Goal: Task Accomplishment & Management: Manage account settings

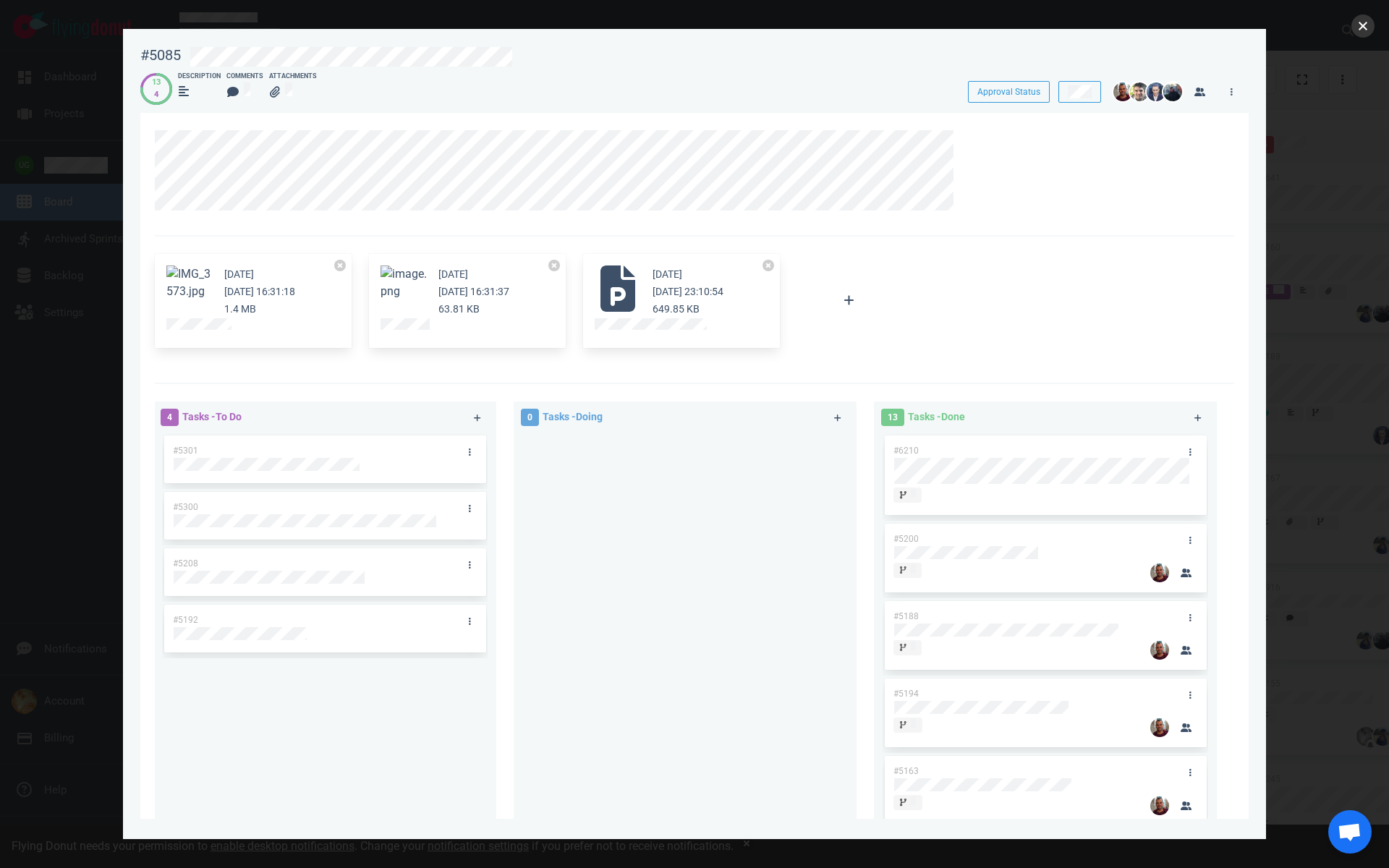
click at [1361, 32] on button "close" at bounding box center [1363, 26] width 23 height 23
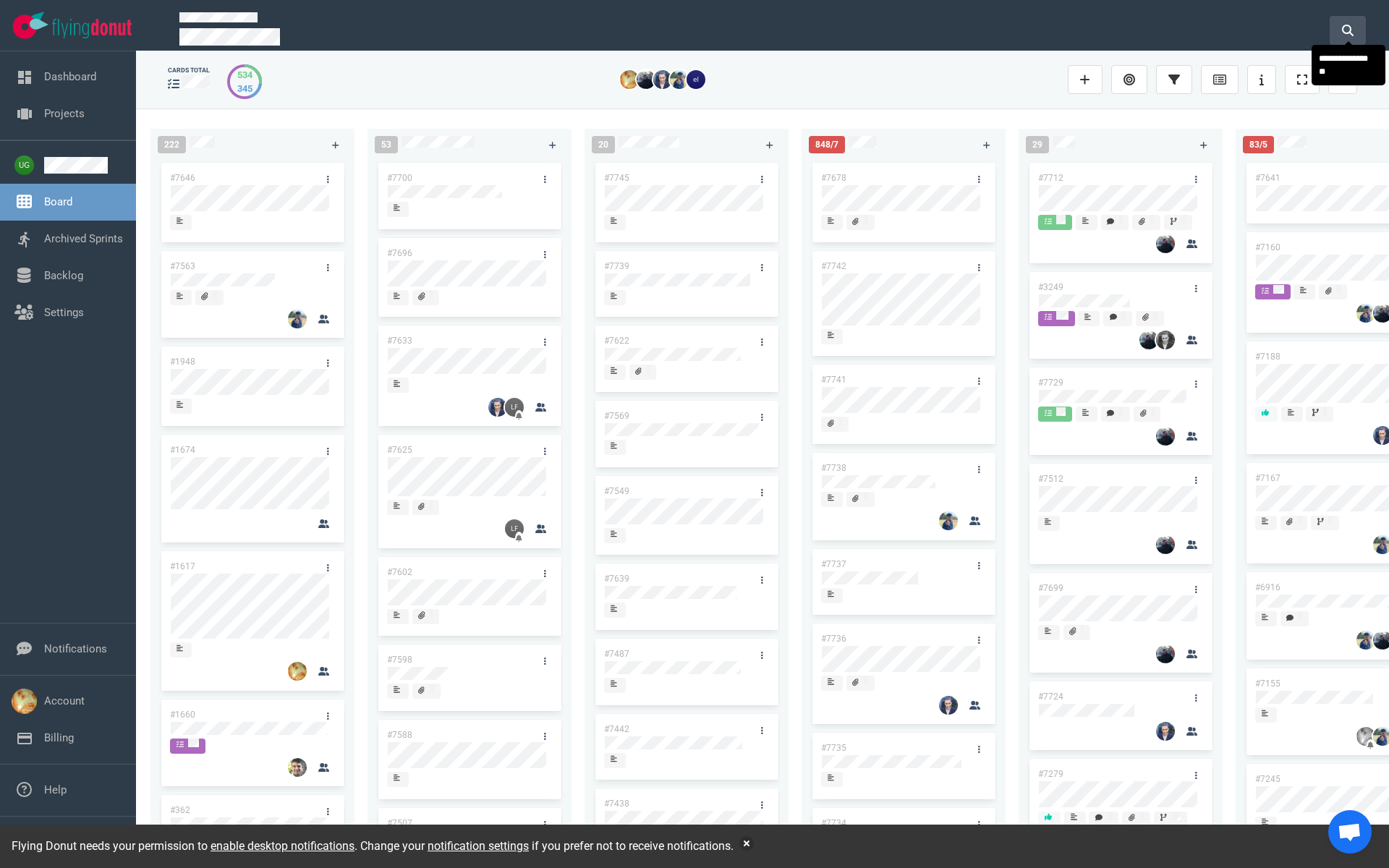
click at [1354, 25] on button at bounding box center [1347, 31] width 36 height 29
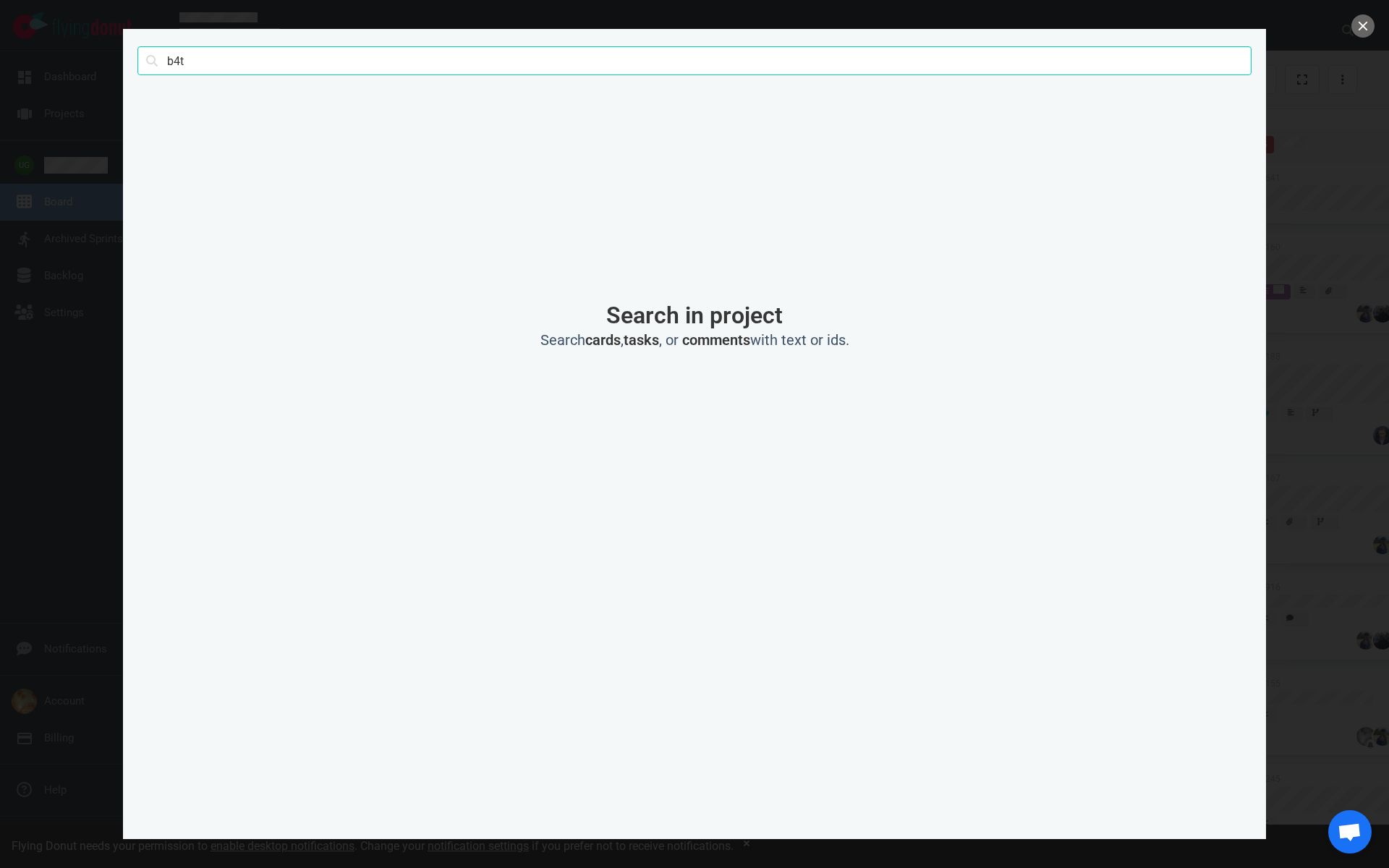
type input "b4t"
click button "Search" at bounding box center [0, 0] width 0 height 0
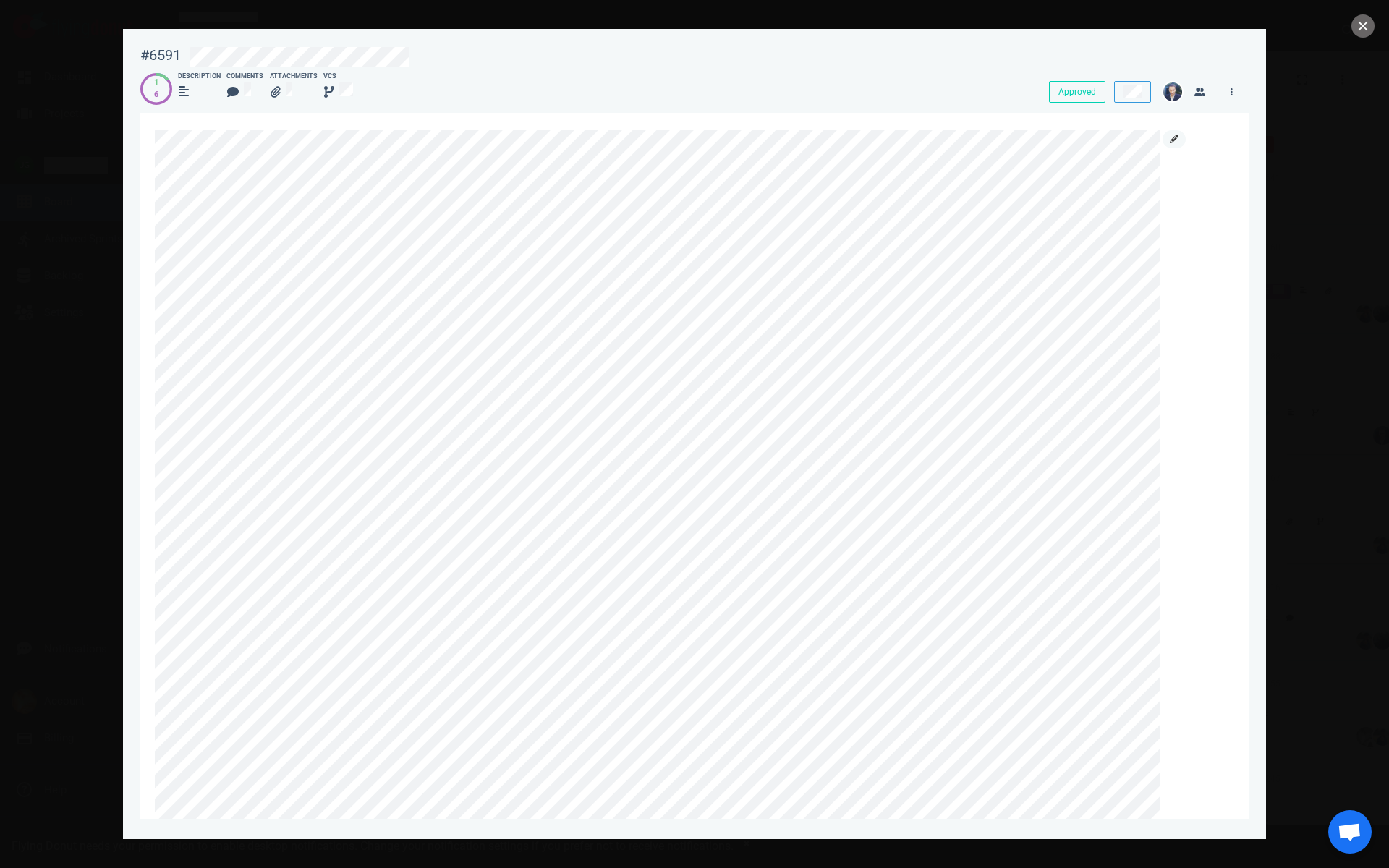
click at [1172, 139] on icon at bounding box center [1174, 138] width 8 height 8
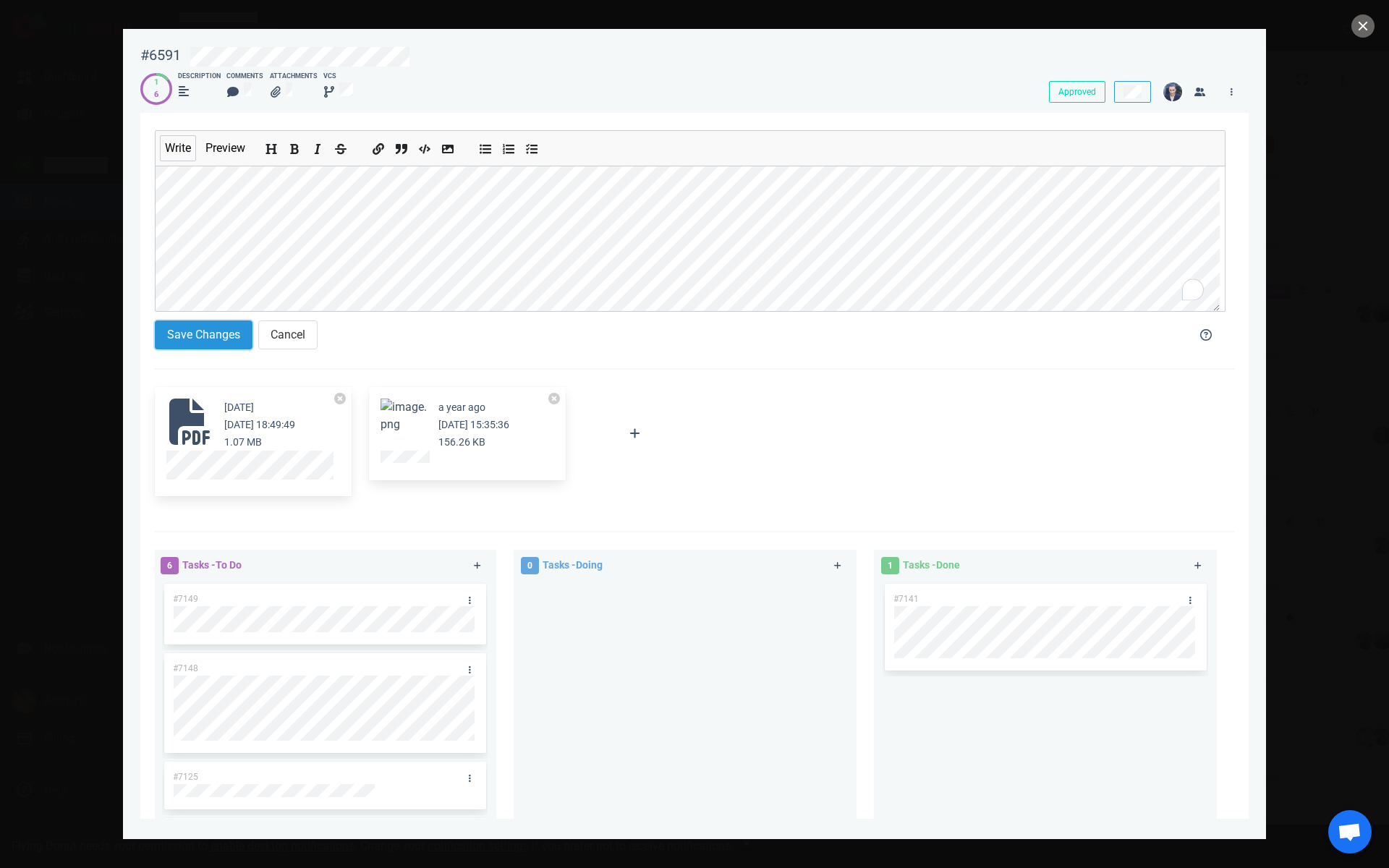
click at [216, 345] on button "Save Changes" at bounding box center [204, 335] width 98 height 29
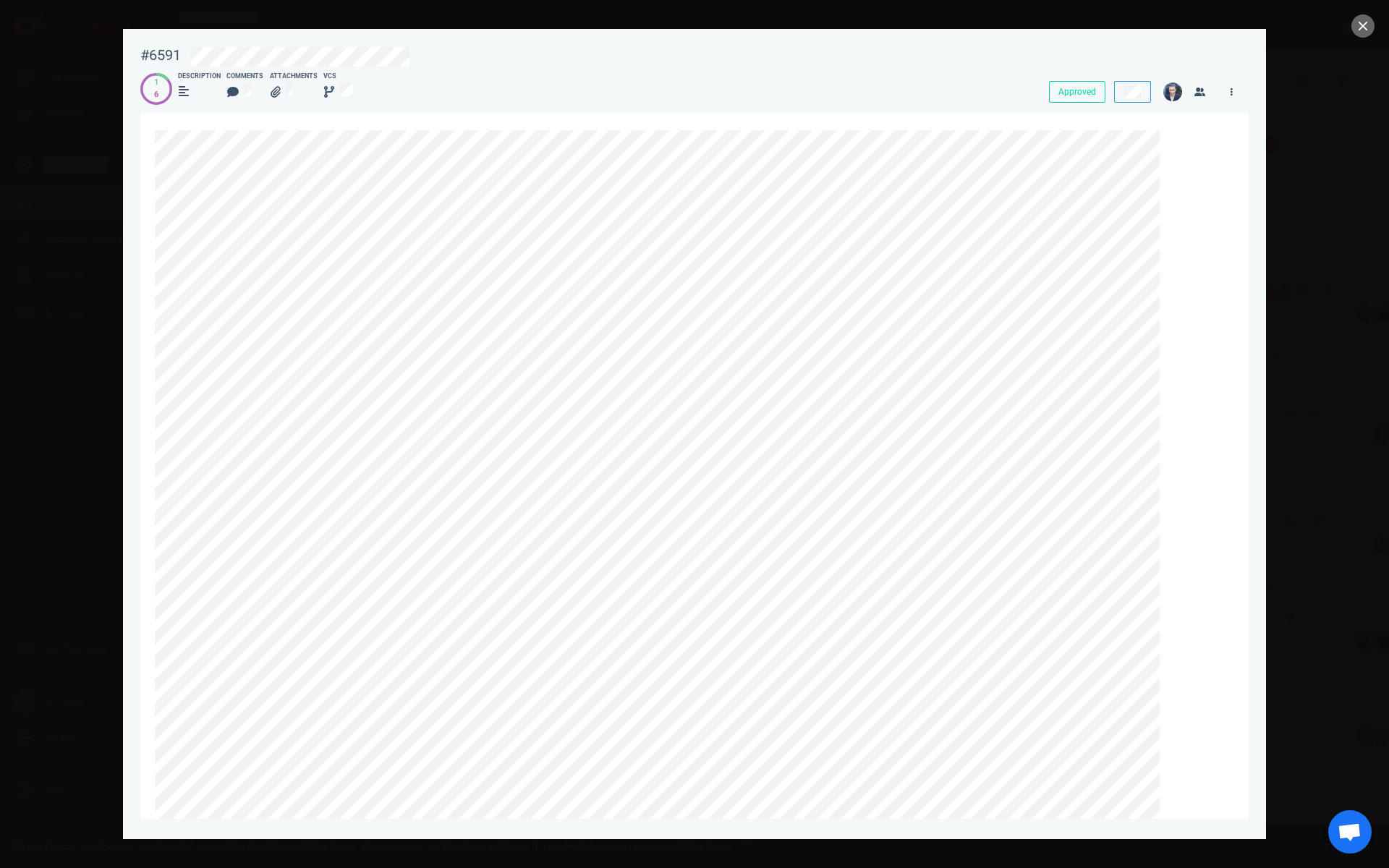
click at [1232, 100] on link at bounding box center [1232, 91] width 23 height 18
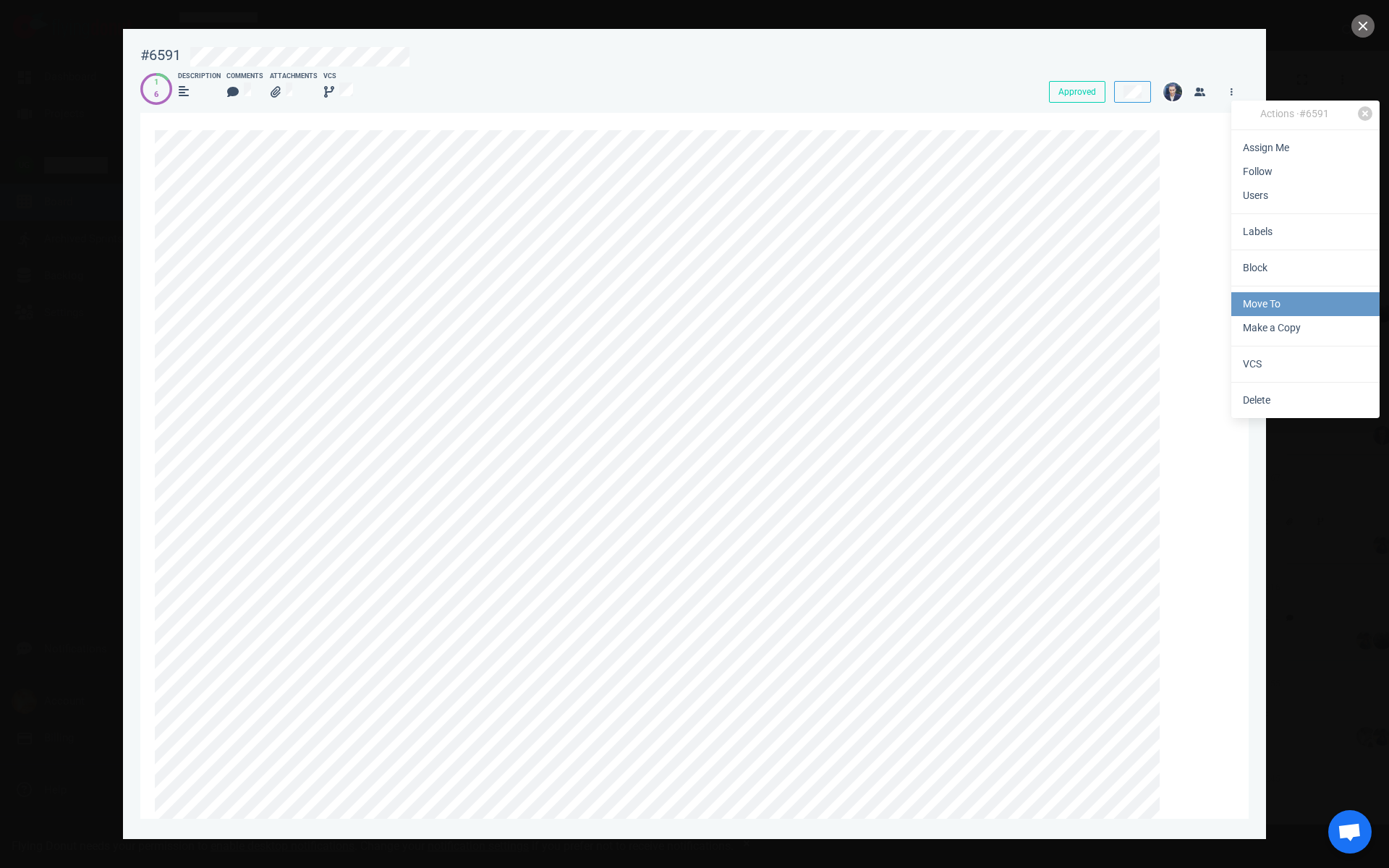
click at [1265, 305] on link "Move To" at bounding box center [1306, 304] width 148 height 24
select select "sprint"
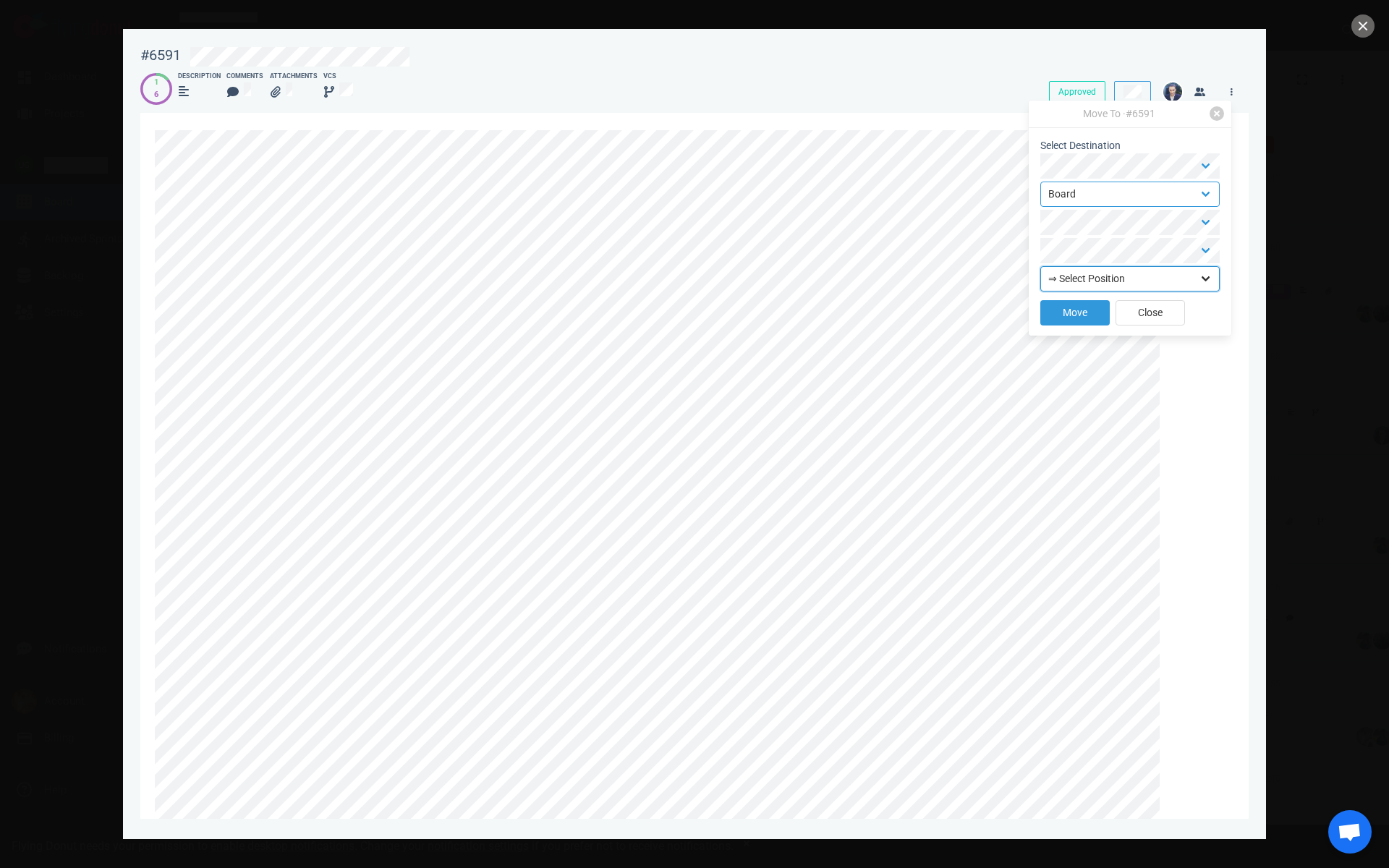
click at [1101, 279] on select "⇒ Select Position Top Bottom" at bounding box center [1130, 278] width 180 height 25
click at [1040, 266] on select "⇒ Select Position Top Bottom" at bounding box center [1130, 278] width 180 height 25
click at [1089, 275] on select "⇒ Select Position Top Bottom" at bounding box center [1130, 278] width 180 height 25
select select "top"
click at [1040, 266] on select "⇒ Select Position Top Bottom" at bounding box center [1130, 278] width 180 height 25
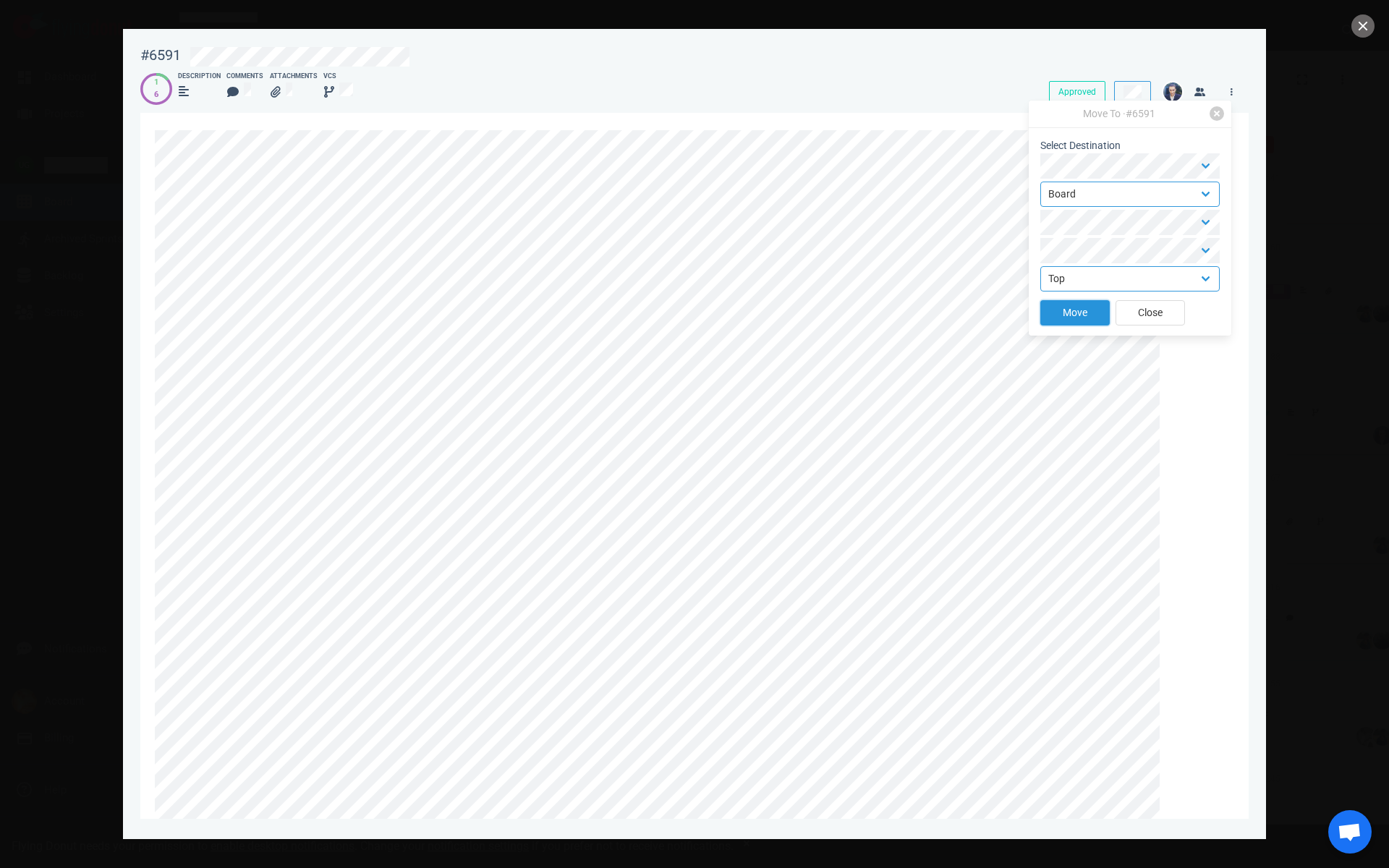
click at [1076, 310] on button "Move" at bounding box center [1075, 312] width 69 height 25
click at [1362, 25] on button "close" at bounding box center [1363, 26] width 23 height 23
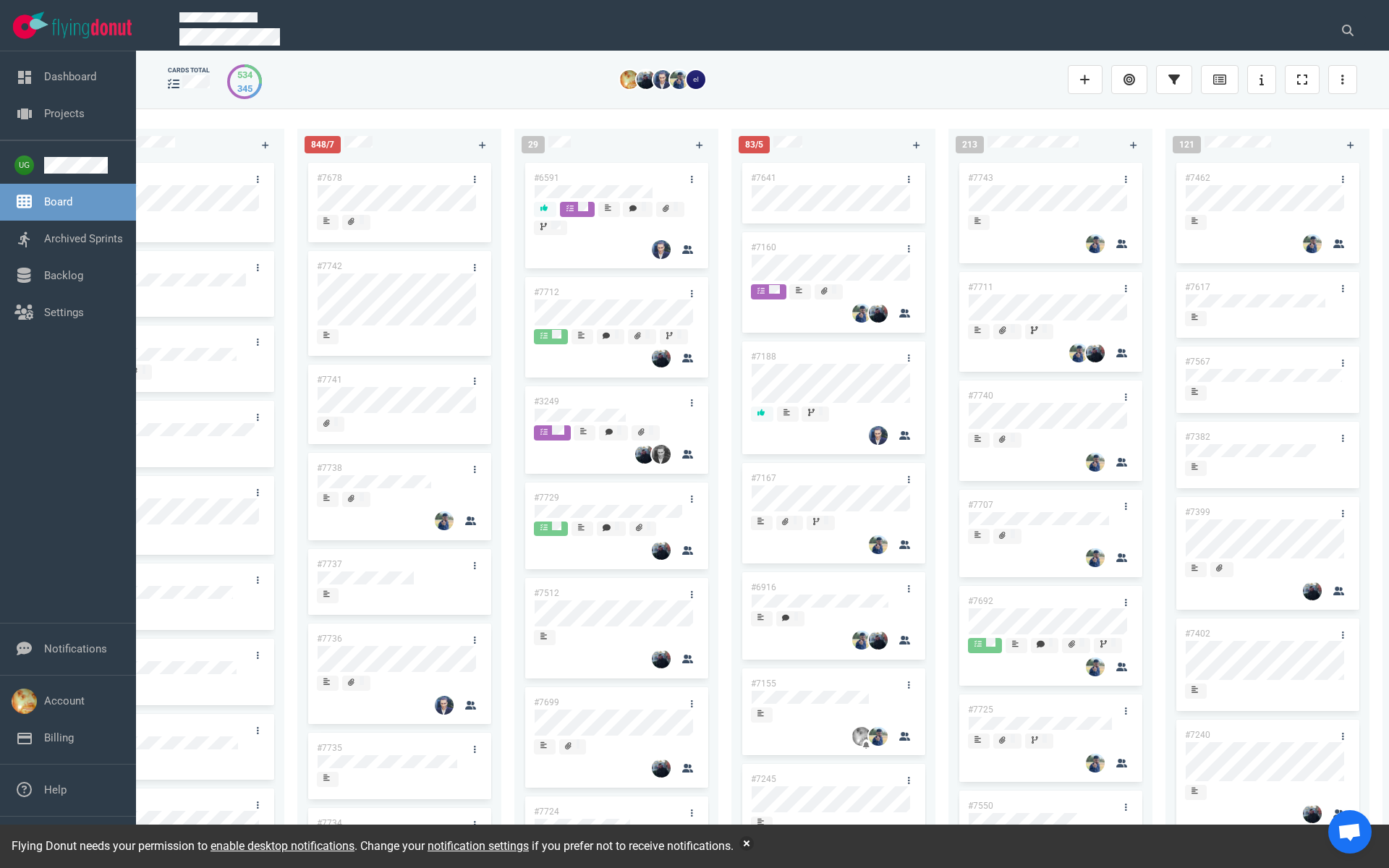
scroll to position [0, 591]
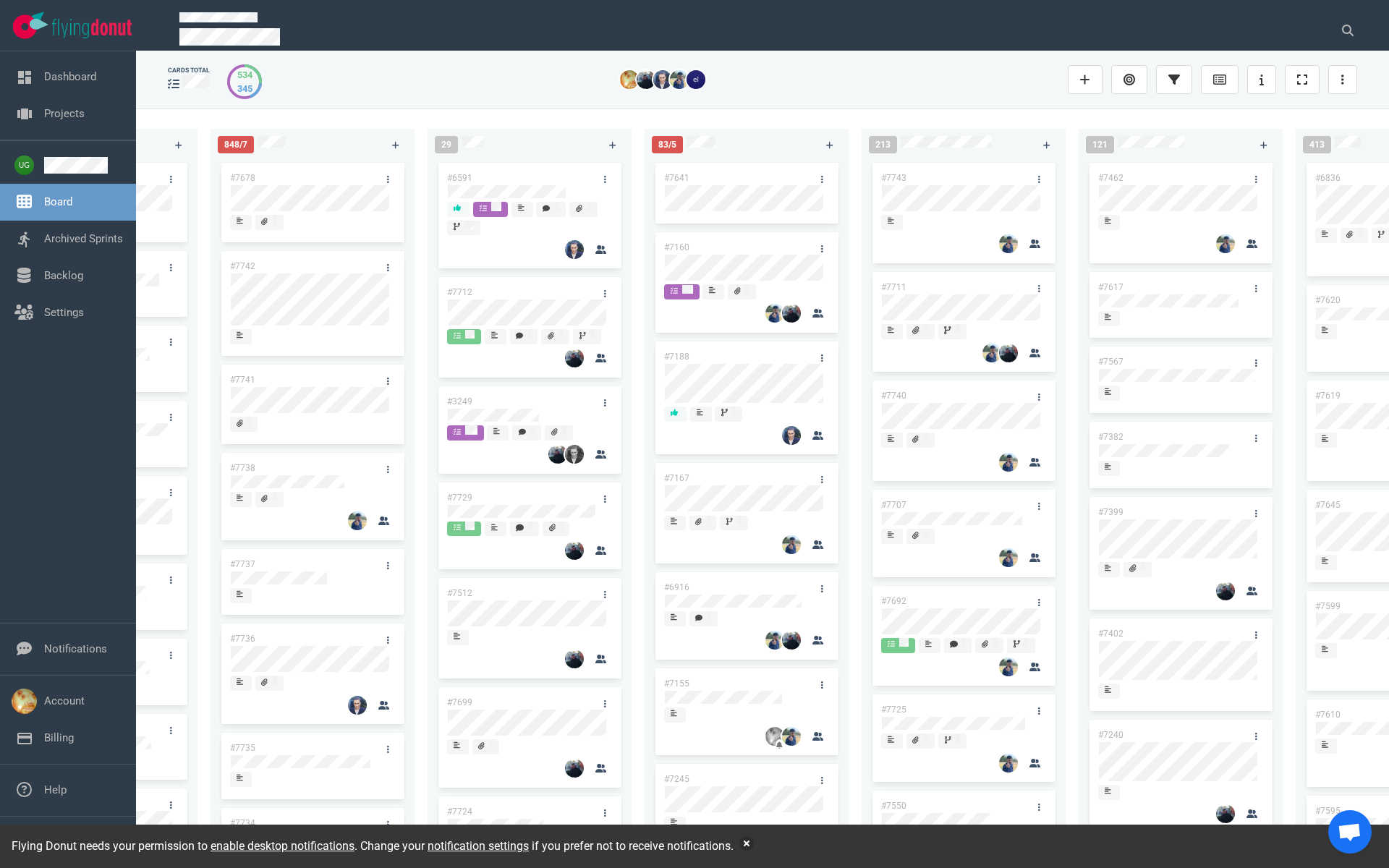
click at [902, 181] on link "#7743" at bounding box center [894, 177] width 25 height 10
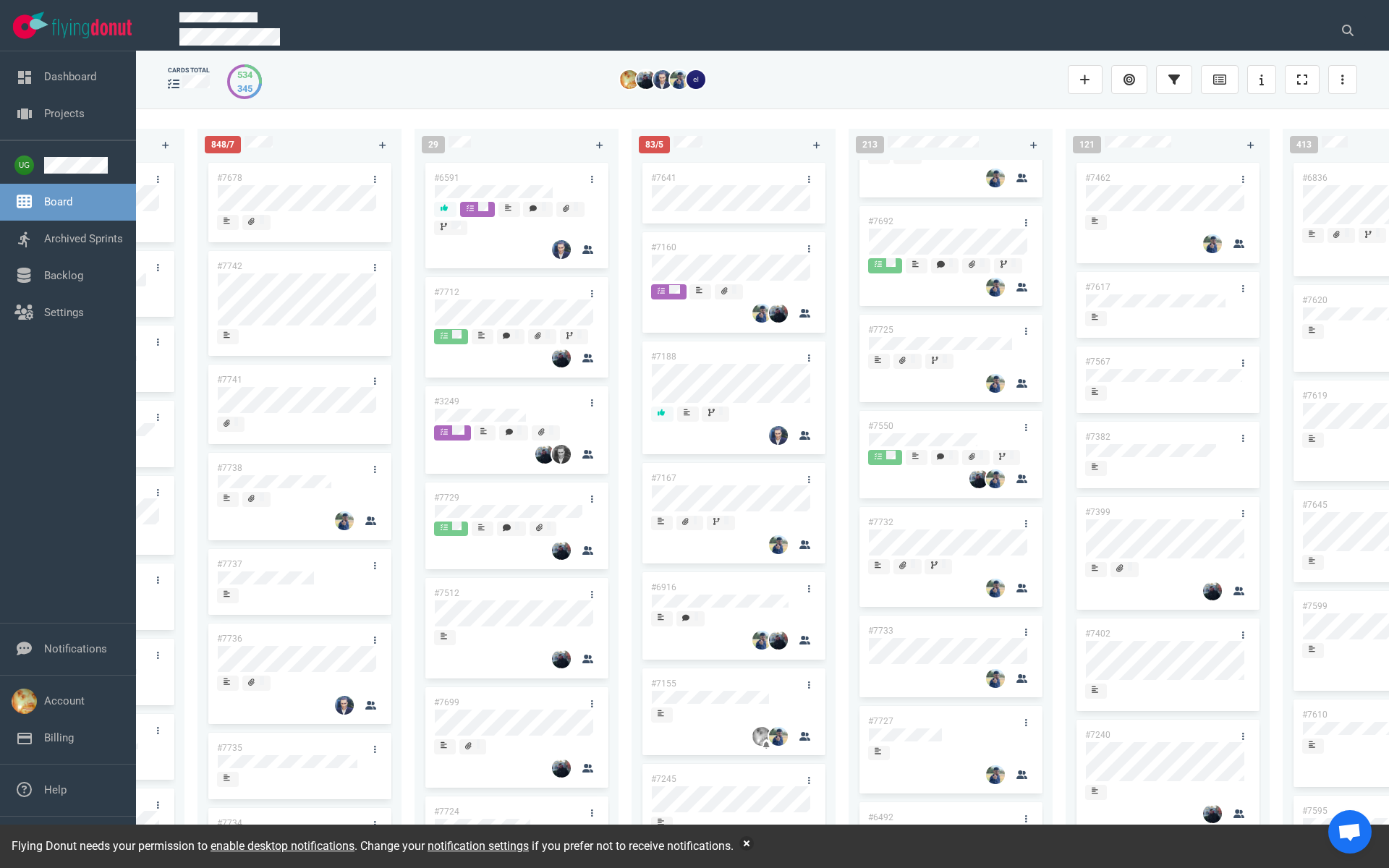
scroll to position [394, 0]
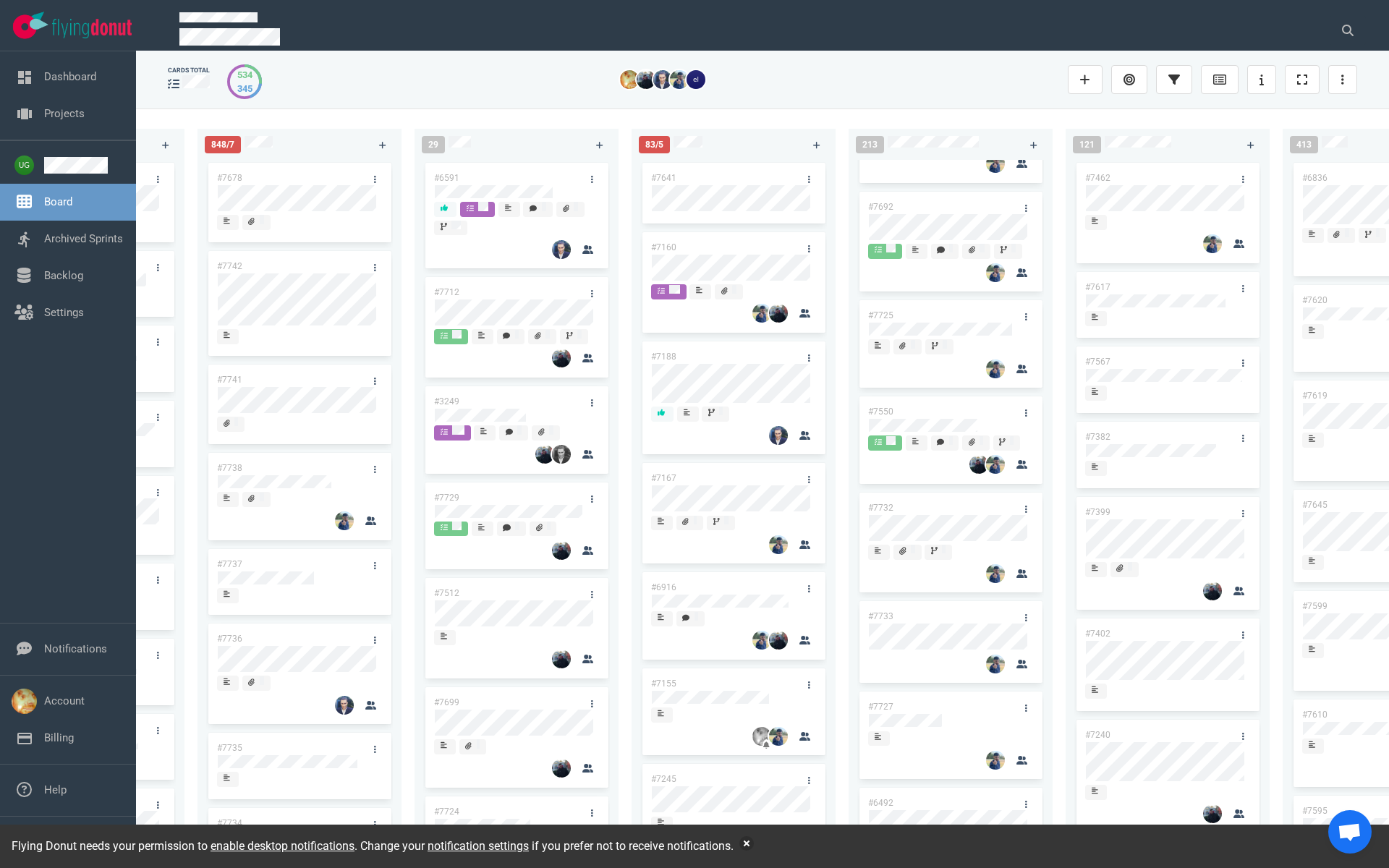
click at [887, 503] on link "#7732" at bounding box center [881, 507] width 25 height 10
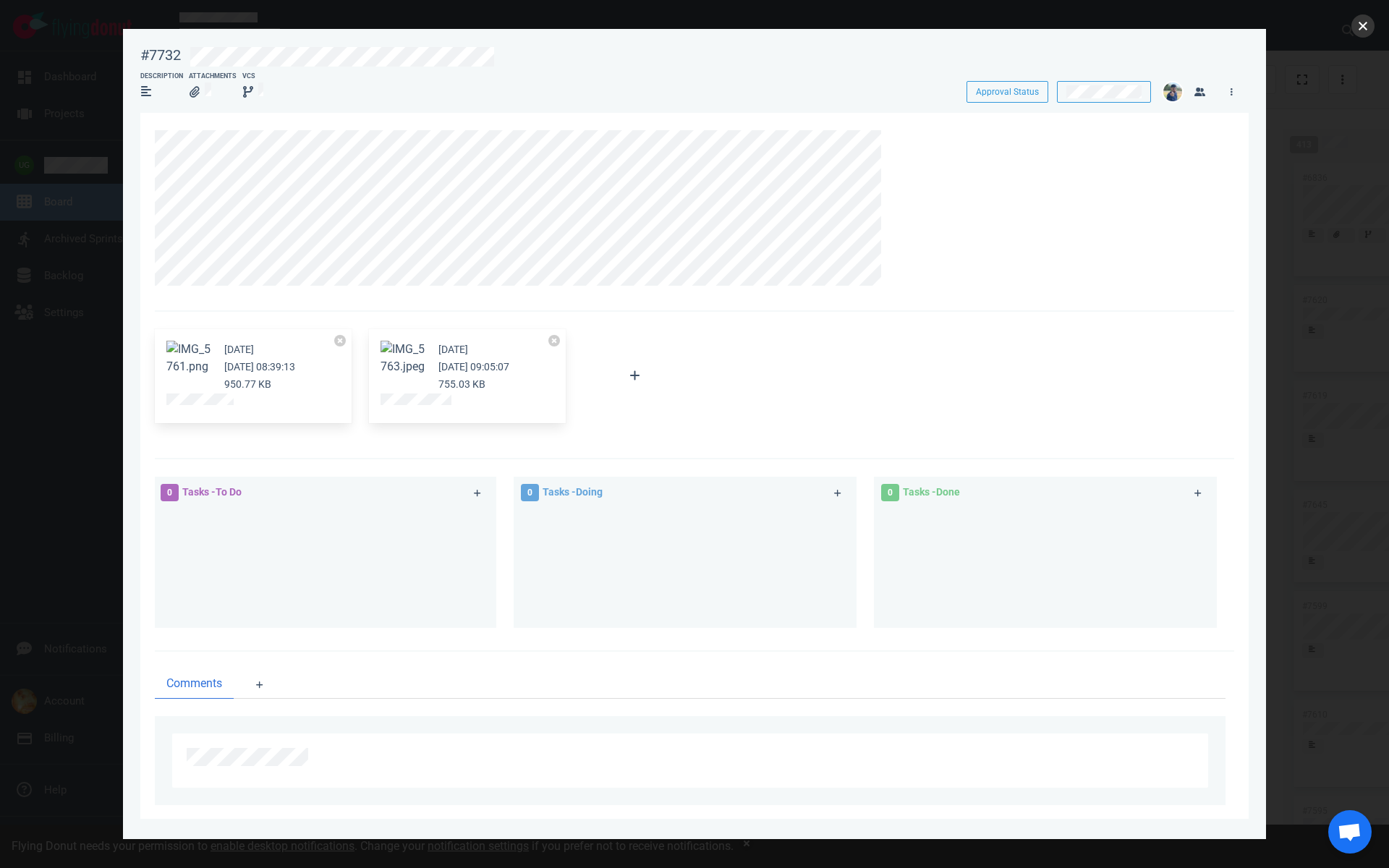
click at [1365, 28] on button "close" at bounding box center [1363, 26] width 23 height 23
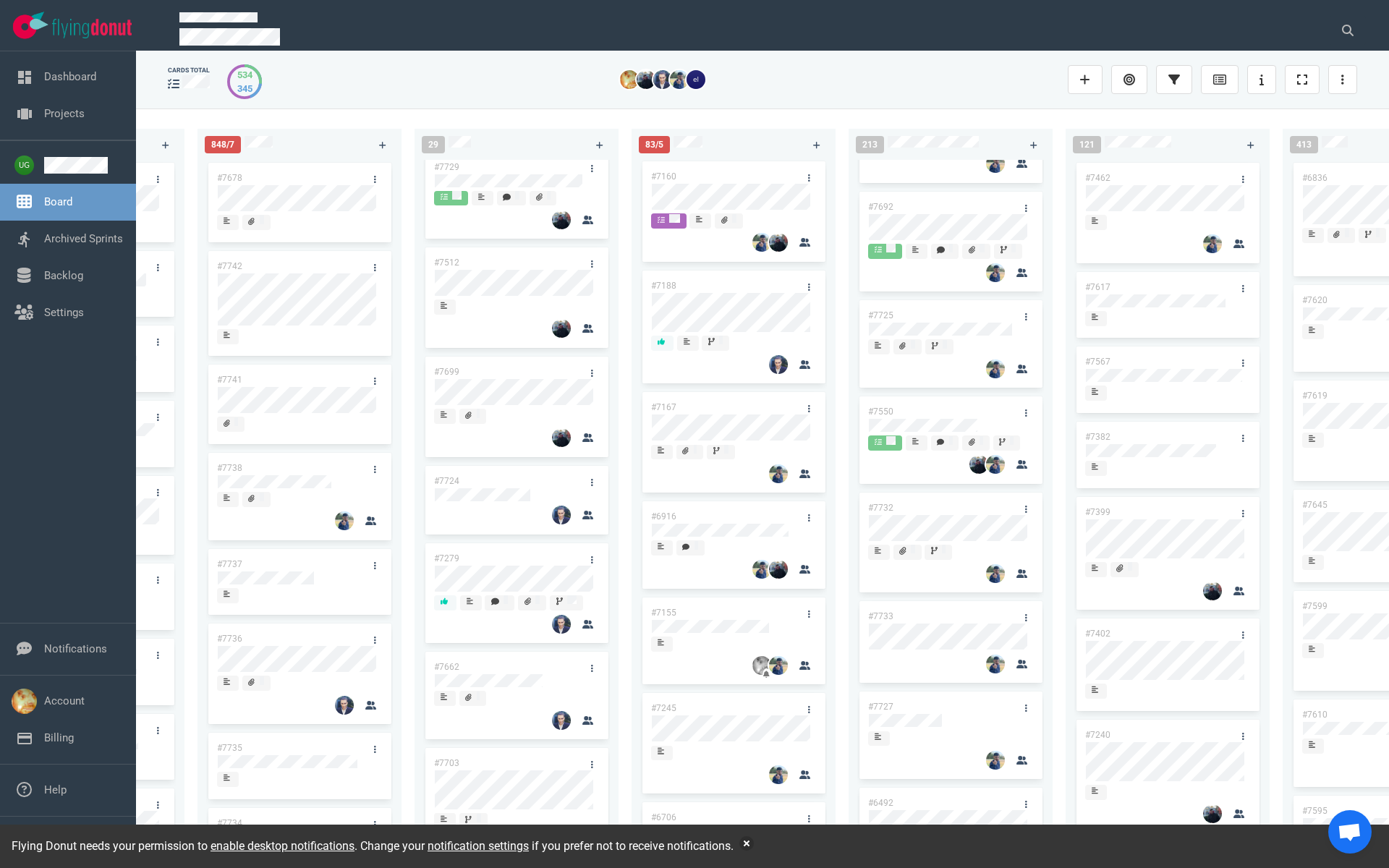
scroll to position [334, 0]
